Goal: Task Accomplishment & Management: Manage account settings

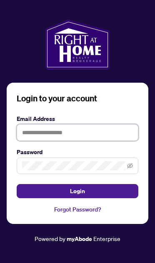
click at [51, 141] on input "text" at bounding box center [77, 132] width 121 height 17
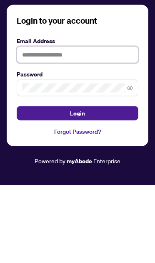
type input "**********"
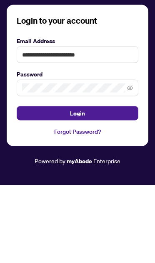
click at [77, 184] on button "Login" at bounding box center [77, 191] width 121 height 14
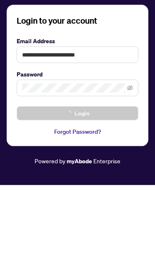
scroll to position [45, 0]
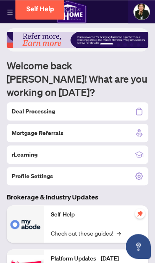
scroll to position [2, 0]
click at [34, 107] on h2 "Deal Processing" at bounding box center [33, 111] width 43 height 8
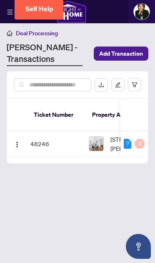
click at [38, 131] on td "48246" at bounding box center [56, 143] width 58 height 25
click at [39, 131] on td "48246" at bounding box center [56, 143] width 58 height 25
click at [44, 131] on td "48246" at bounding box center [56, 143] width 58 height 25
click at [94, 137] on img at bounding box center [96, 144] width 14 height 14
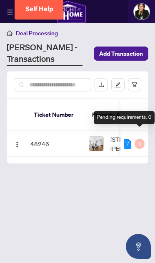
click at [55, 174] on main "Deal Processing [PERSON_NAME] - Transactions Add Transaction Ticket Number Prop…" at bounding box center [77, 131] width 155 height 263
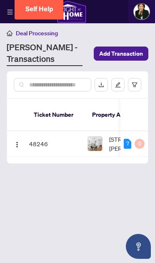
scroll to position [0, 1]
click at [33, 134] on td "48246" at bounding box center [55, 143] width 58 height 25
click at [51, 107] on th "Ticket Number" at bounding box center [54, 115] width 58 height 32
click at [40, 132] on td "48246" at bounding box center [54, 143] width 58 height 25
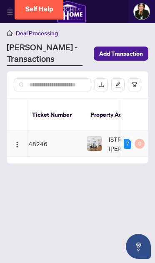
click at [108, 135] on div "[STREET_ADDRESS][PERSON_NAME]" at bounding box center [129, 144] width 85 height 18
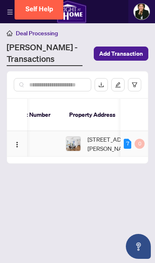
scroll to position [0, 23]
click at [91, 135] on span "[STREET_ADDRESS][PERSON_NAME]" at bounding box center [118, 144] width 63 height 18
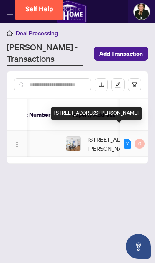
click at [39, 162] on main "Deal Processing [PERSON_NAME] - Transactions Add Transaction Ticket Number Prop…" at bounding box center [77, 131] width 155 height 263
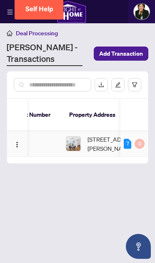
click at [17, 141] on img "button" at bounding box center [17, 144] width 7 height 7
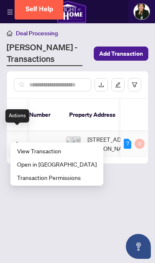
click at [50, 150] on span "View Transaction" at bounding box center [56, 150] width 79 height 9
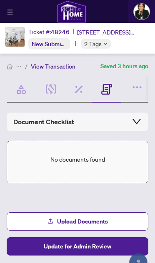
click at [12, 13] on icon "menu" at bounding box center [9, 12] width 5 height 5
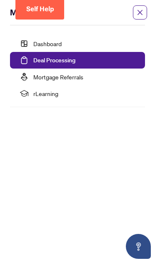
click at [40, 40] on link "Dashboard" at bounding box center [47, 43] width 28 height 7
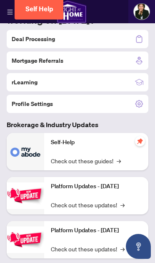
scroll to position [72, 0]
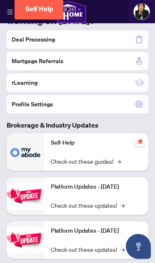
click at [19, 184] on img at bounding box center [25, 196] width 37 height 26
click at [44, 183] on img at bounding box center [25, 196] width 37 height 26
click at [61, 184] on div "Platform Updates - July 21, 2025 Check out these updates! →" at bounding box center [96, 195] width 104 height 37
click at [119, 201] on link "Check out these updates! →" at bounding box center [88, 205] width 74 height 9
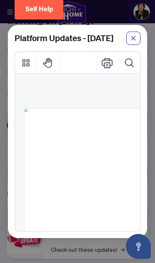
scroll to position [0, 0]
